Goal: Information Seeking & Learning: Find specific fact

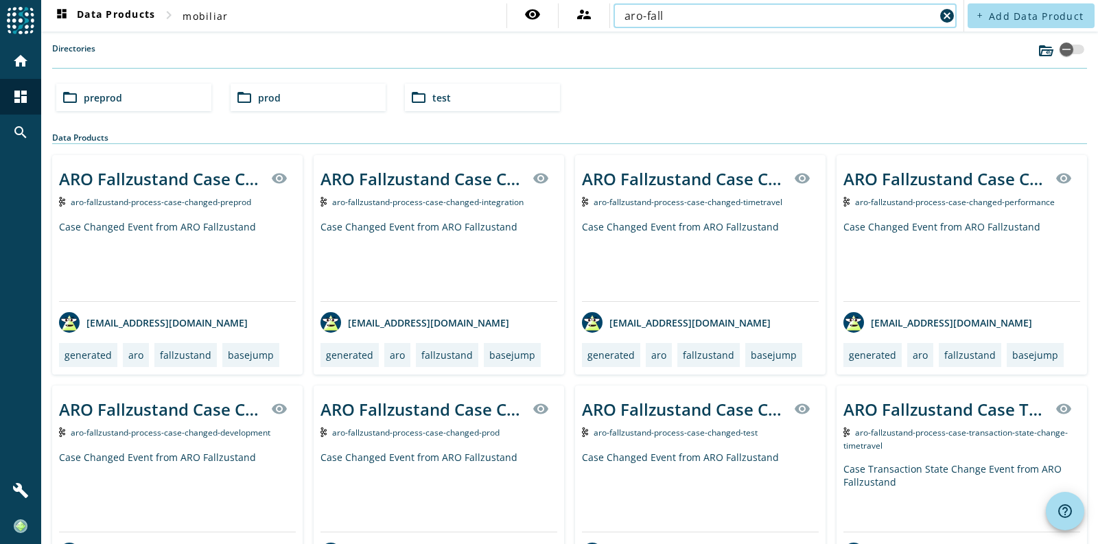
type input "aro-fall"
click at [180, 225] on div "Case Changed Event from ARO Fallzustand" at bounding box center [177, 260] width 237 height 81
